Goal: Information Seeking & Learning: Stay updated

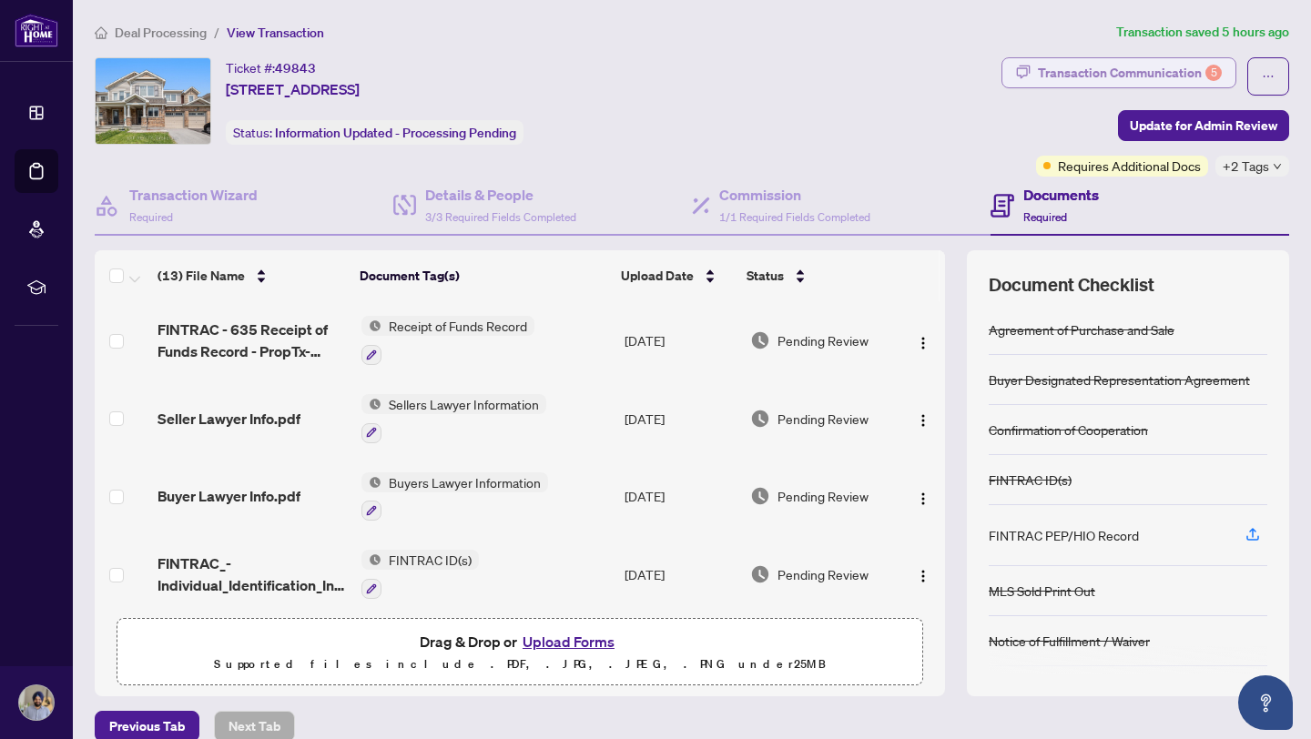
click at [1068, 79] on div "Transaction Communication 5" at bounding box center [1130, 72] width 184 height 29
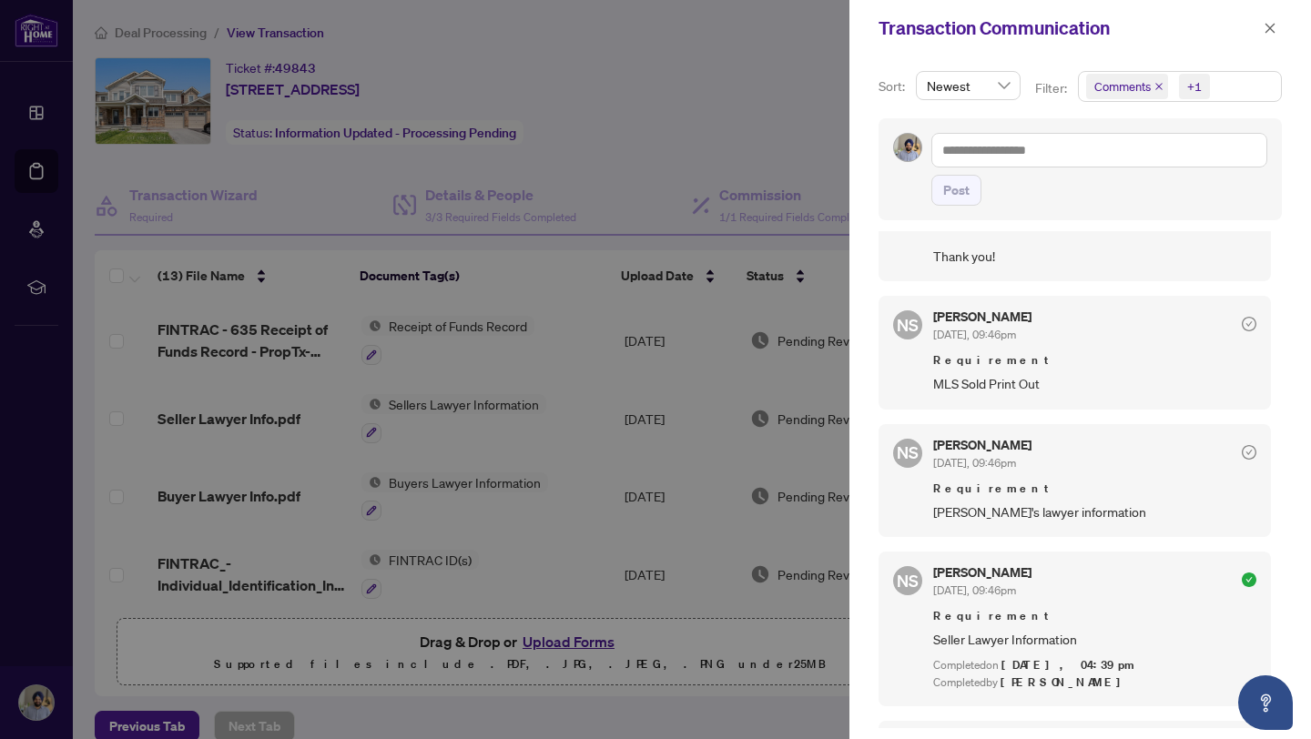
scroll to position [434, 0]
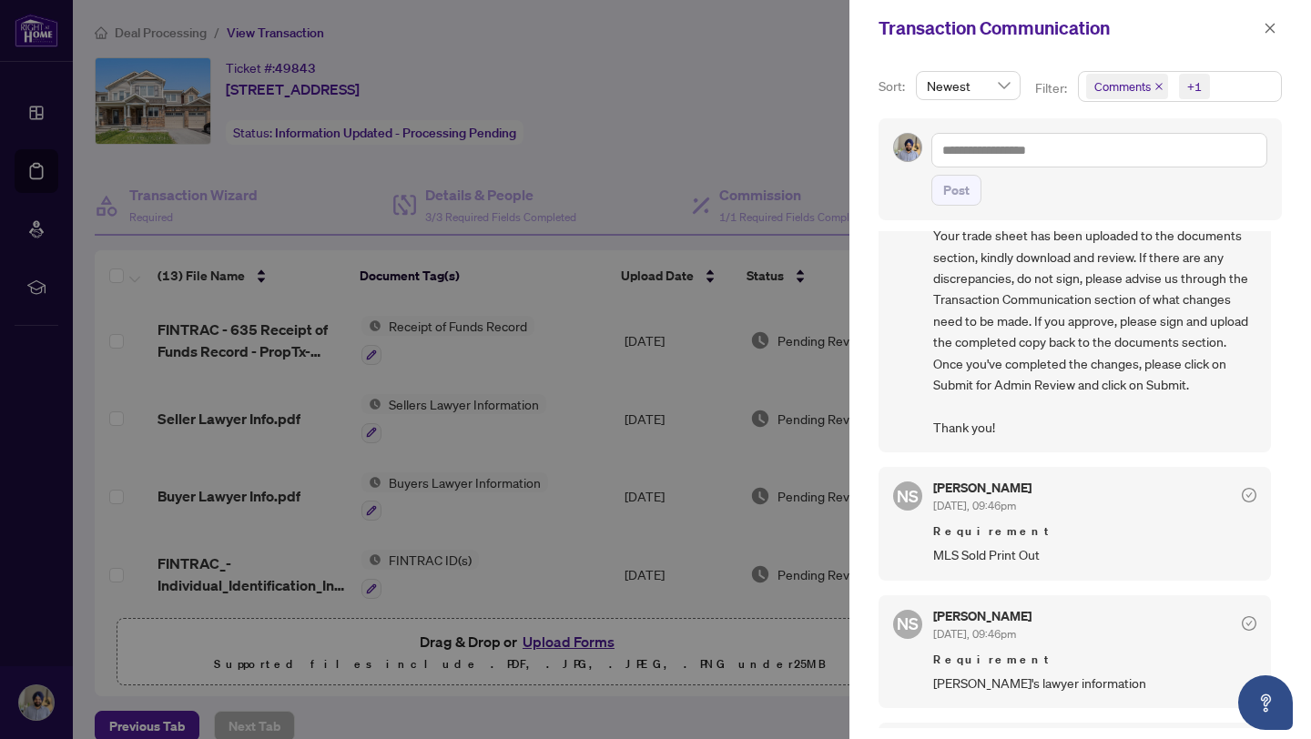
click at [765, 54] on div at bounding box center [655, 369] width 1311 height 739
click at [1270, 25] on icon "close" at bounding box center [1270, 28] width 13 height 13
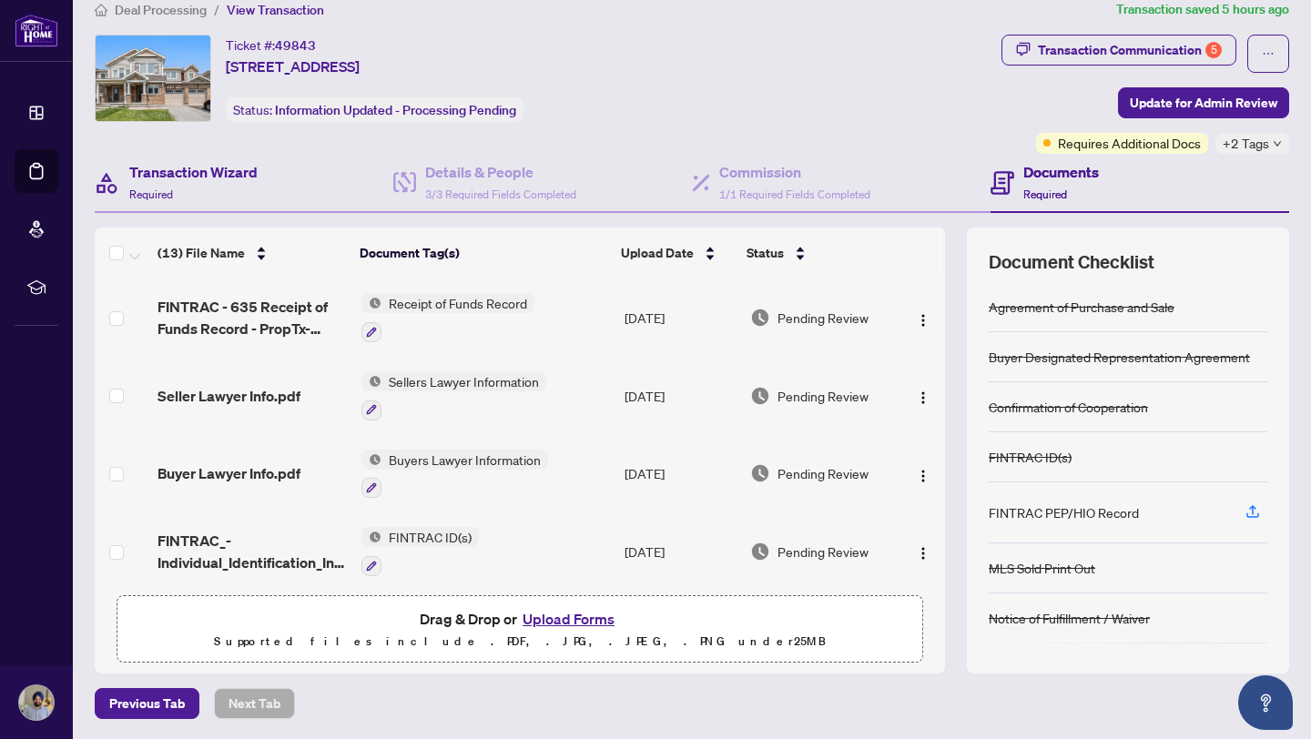
scroll to position [0, 0]
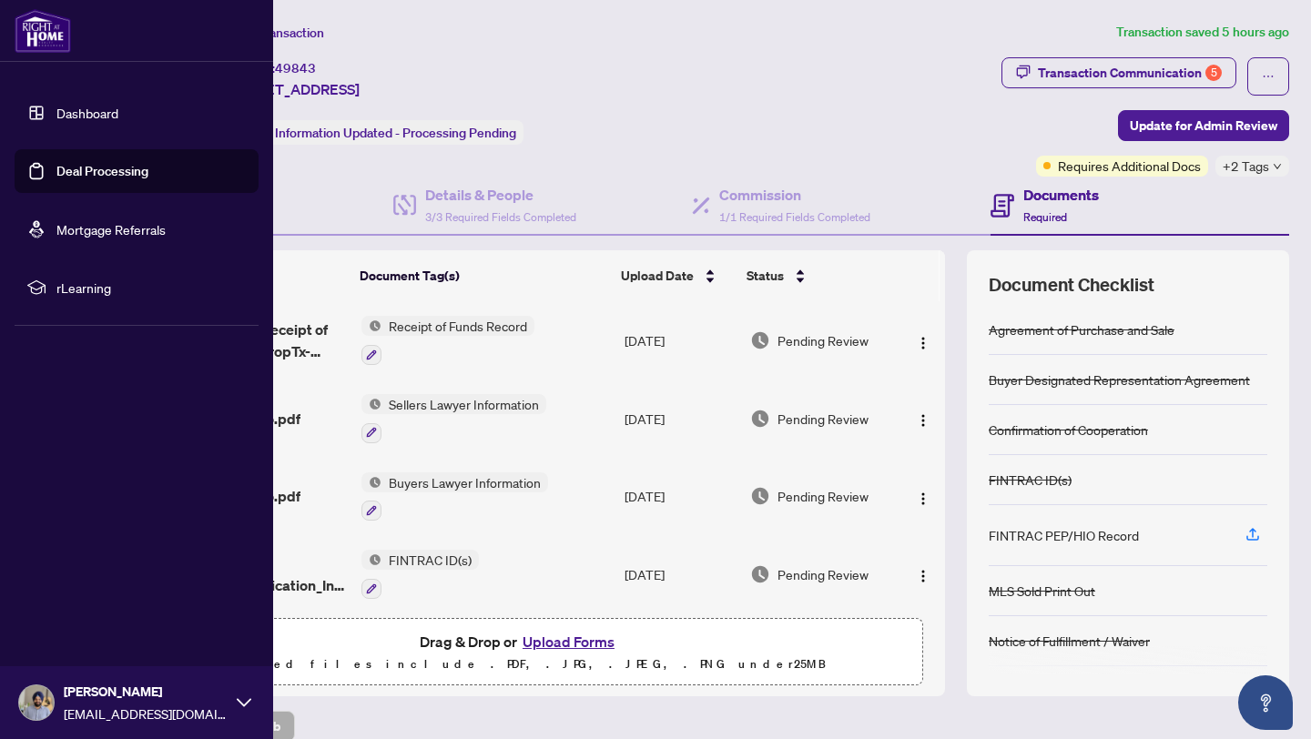
click at [61, 117] on link "Dashboard" at bounding box center [87, 113] width 62 height 16
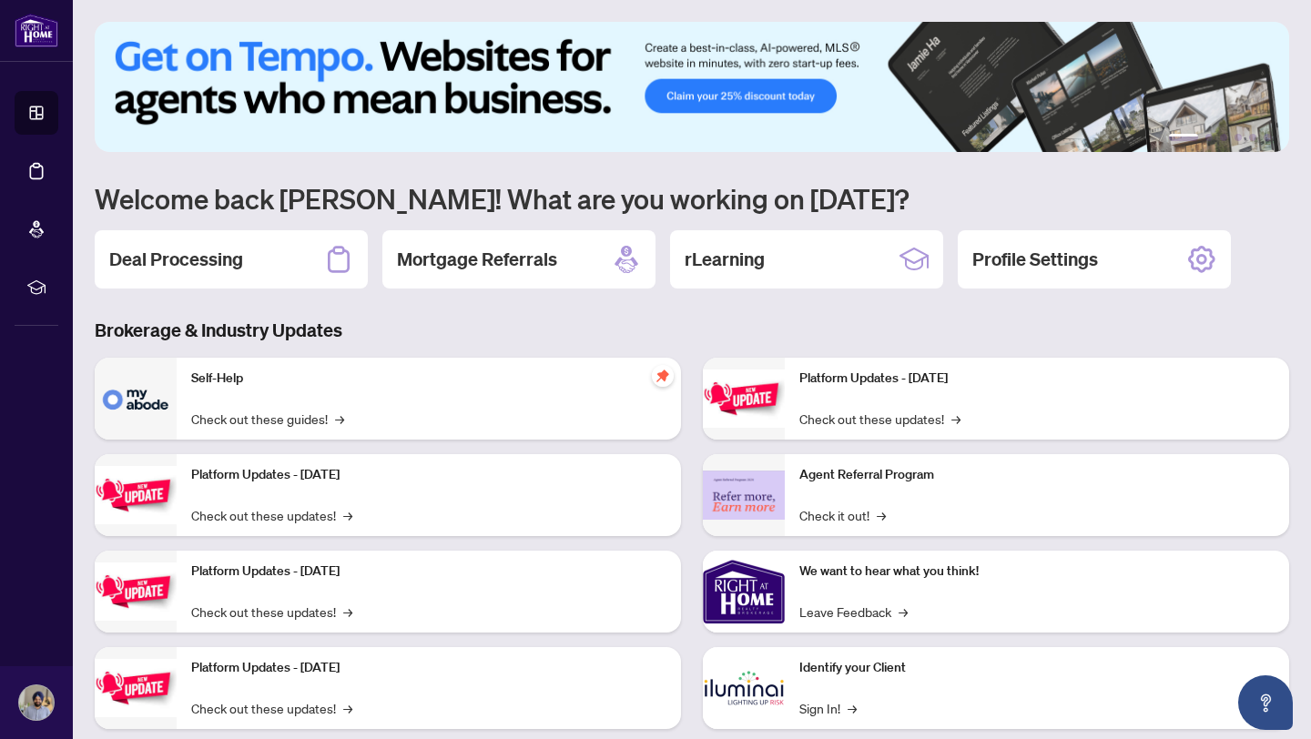
click at [754, 587] on img at bounding box center [744, 592] width 82 height 82
click at [847, 581] on p "We want to hear what you think!" at bounding box center [1037, 572] width 475 height 20
click at [847, 575] on p "We want to hear what you think!" at bounding box center [1037, 572] width 475 height 20
click at [743, 587] on img at bounding box center [744, 592] width 82 height 82
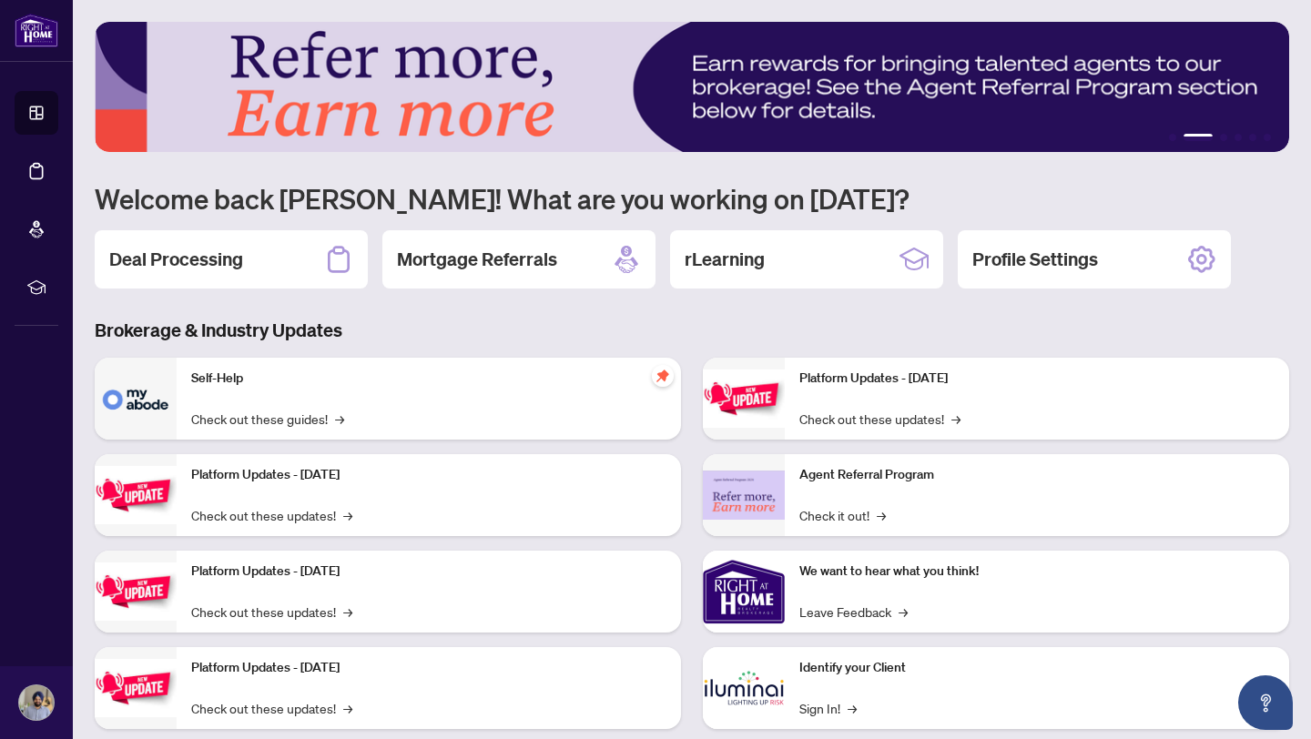
scroll to position [39, 0]
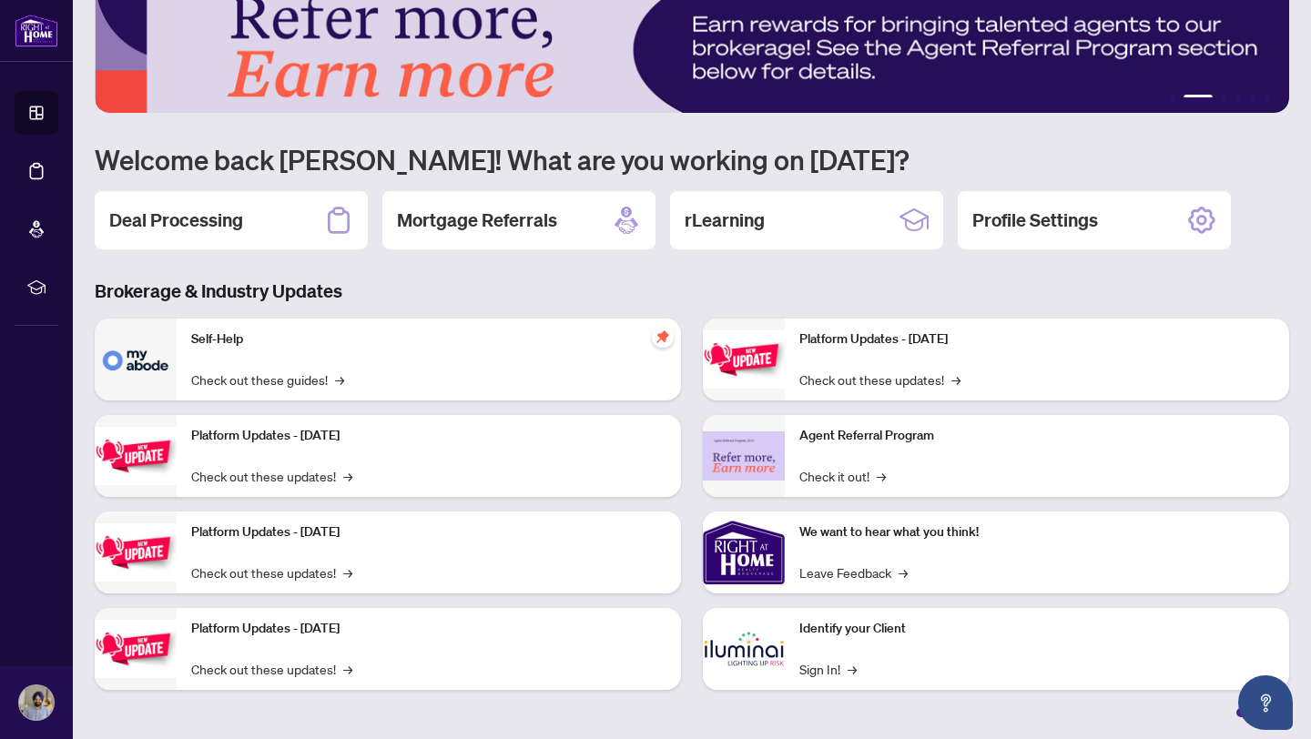
click at [436, 308] on div "Brokerage & Industry Updates Self-Help Check out these guides! → Platform Updat…" at bounding box center [692, 498] width 1217 height 439
